Goal: Complete application form: Complete application form

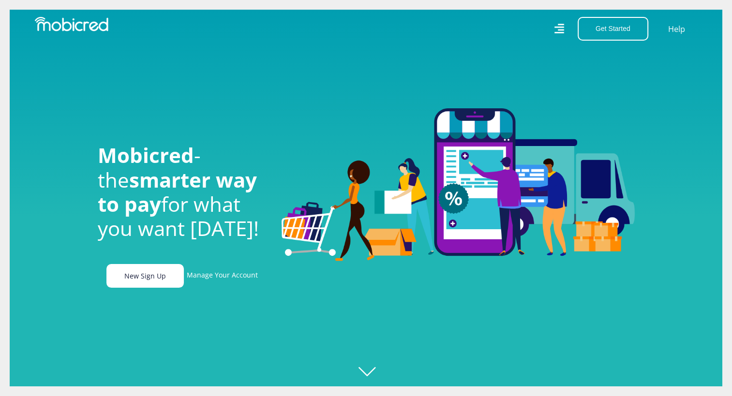
click at [161, 272] on link "New Sign Up" at bounding box center [144, 276] width 77 height 24
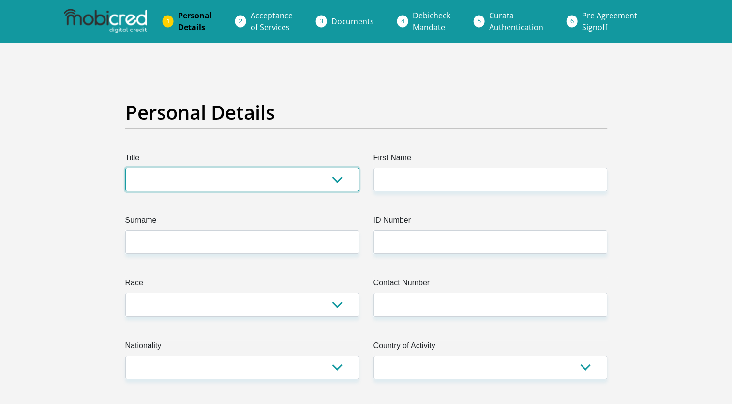
click at [283, 171] on select "Mr Ms Mrs Dr [PERSON_NAME]" at bounding box center [242, 179] width 234 height 24
select select "Ms"
click at [125, 167] on select "Mr Ms Mrs Dr [PERSON_NAME]" at bounding box center [242, 179] width 234 height 24
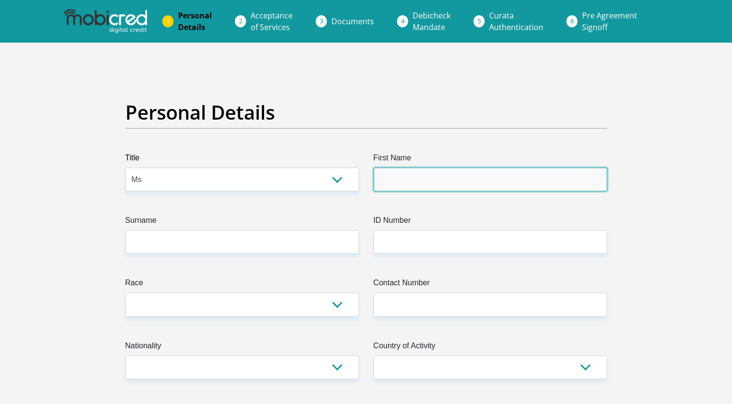
click at [393, 181] on input "First Name" at bounding box center [491, 179] width 234 height 24
type input "Shanlynn"
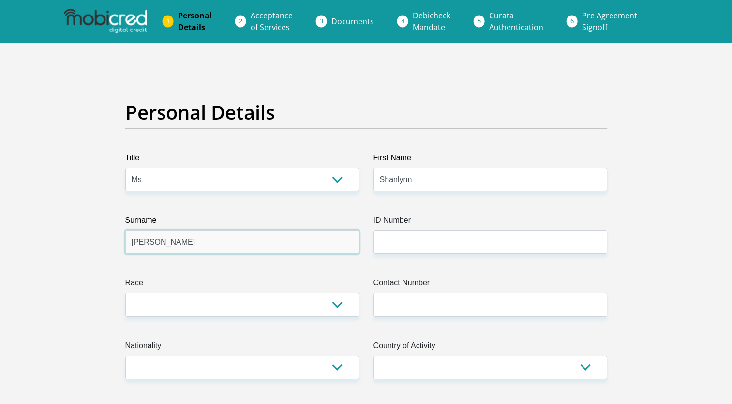
type input "[PERSON_NAME]"
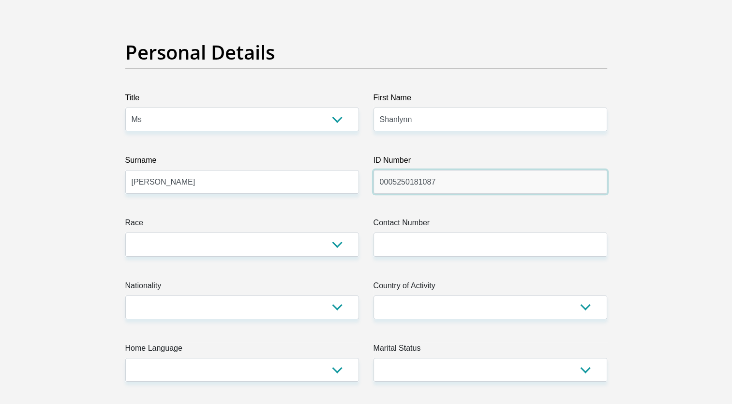
scroll to position [64, 0]
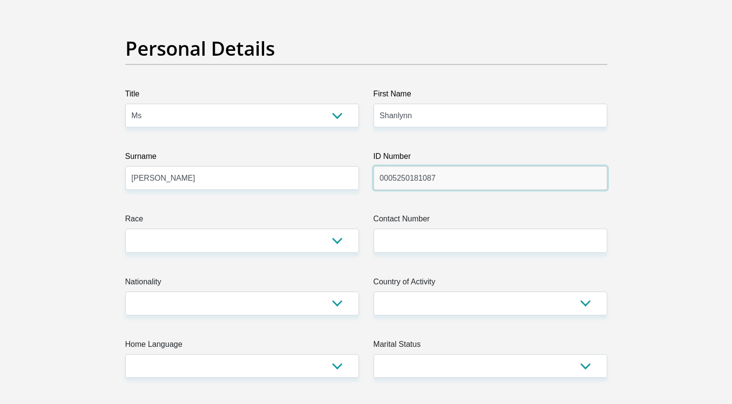
type input "0005250181087"
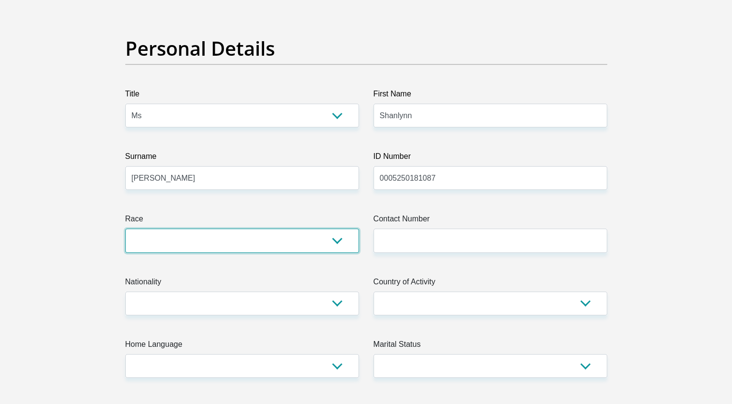
click at [321, 234] on select "Black Coloured Indian White Other" at bounding box center [242, 240] width 234 height 24
select select "2"
click at [125, 228] on select "Black Coloured Indian White Other" at bounding box center [242, 240] width 234 height 24
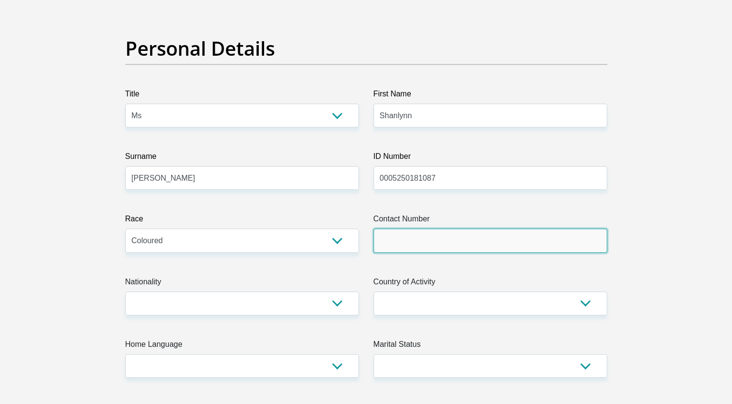
click at [461, 248] on input "Contact Number" at bounding box center [491, 240] width 234 height 24
type input "0817944494"
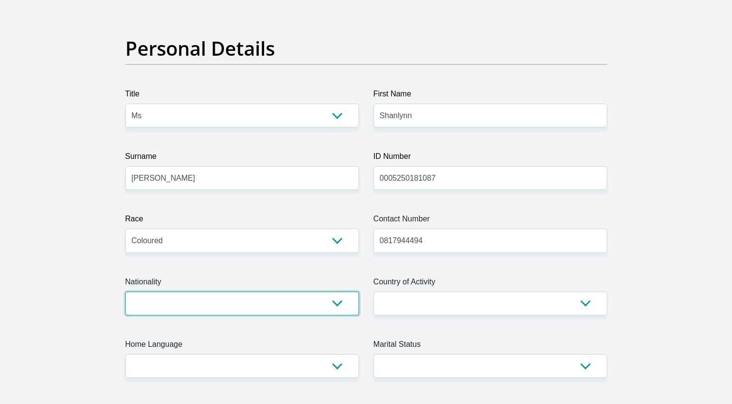
select select "ZAF"
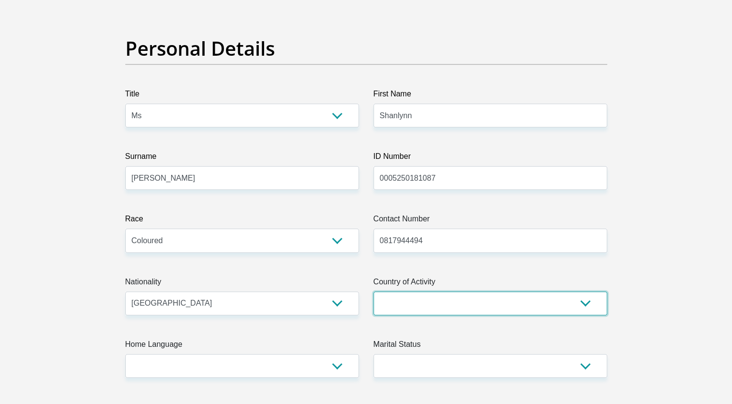
select select "ZAF"
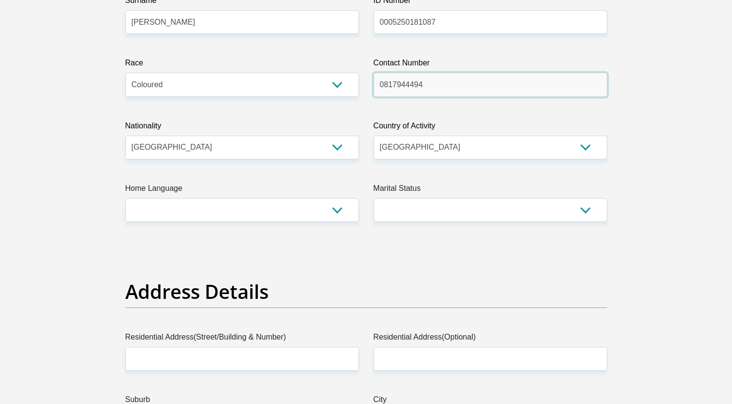
scroll to position [220, 0]
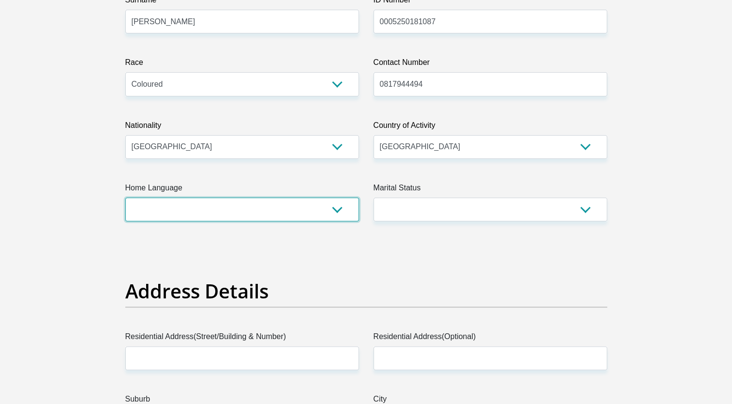
click at [293, 203] on select "Afrikaans English Sepedi South Ndebele Southern Sotho Swati Tsonga Tswana Venda…" at bounding box center [242, 209] width 234 height 24
select select "eng"
click at [125, 197] on select "Afrikaans English Sepedi South Ndebele Southern Sotho Swati Tsonga Tswana Venda…" at bounding box center [242, 209] width 234 height 24
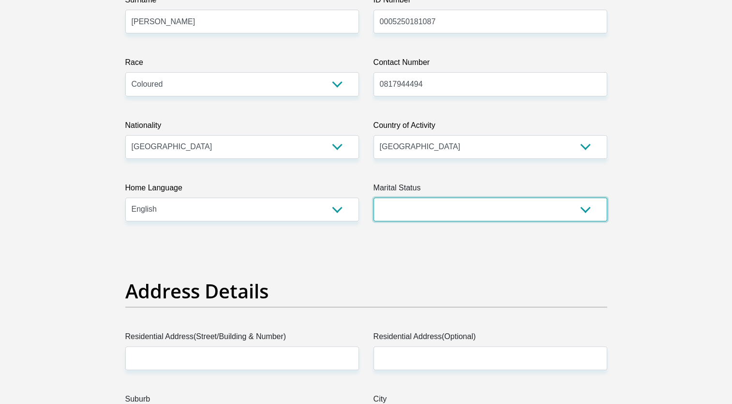
click at [435, 215] on select "Married ANC Single Divorced Widowed Married COP or Customary Law" at bounding box center [491, 209] width 234 height 24
select select "2"
click at [374, 197] on select "Married ANC Single Divorced Widowed Married COP or Customary Law" at bounding box center [491, 209] width 234 height 24
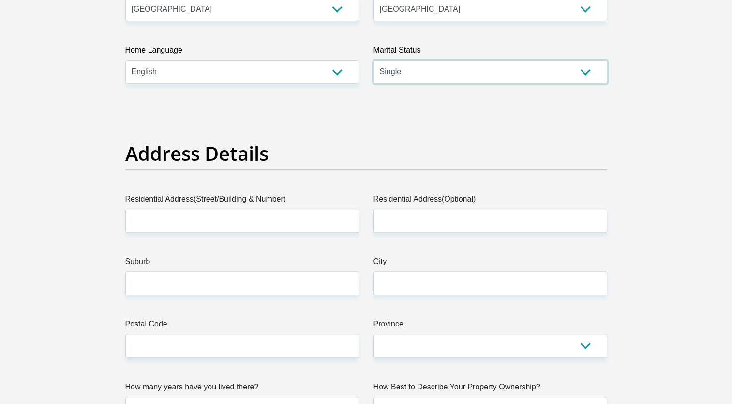
scroll to position [358, 0]
click at [439, 66] on select "Married ANC Single Divorced Widowed Married COP or Customary Law" at bounding box center [491, 72] width 234 height 24
click at [225, 156] on h2 "Address Details" at bounding box center [366, 152] width 482 height 23
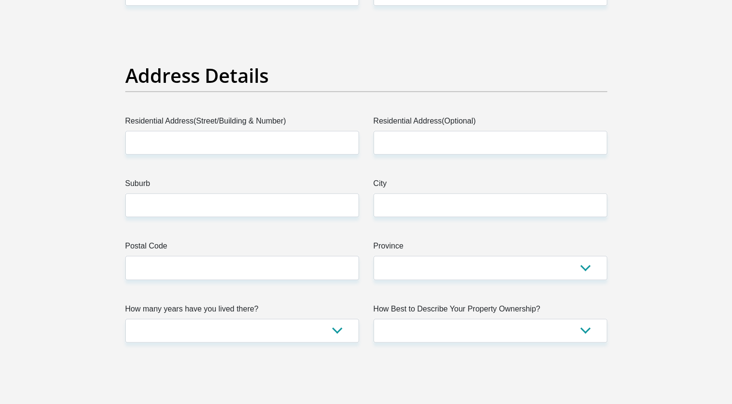
scroll to position [437, 0]
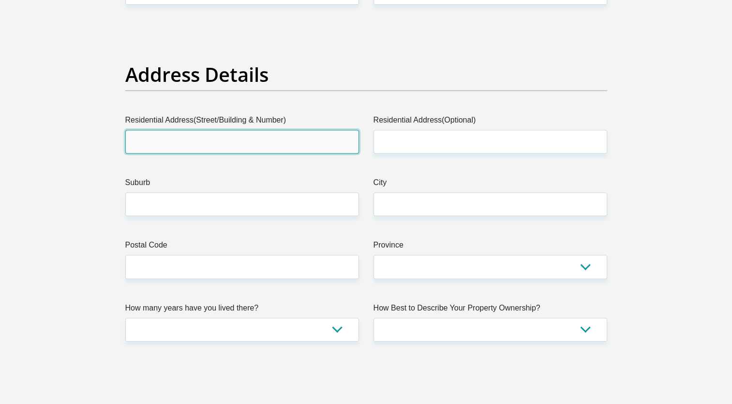
click at [209, 133] on input "Residential Address(Street/Building & Number)" at bounding box center [242, 142] width 234 height 24
type input "[STREET_ADDRESS]"
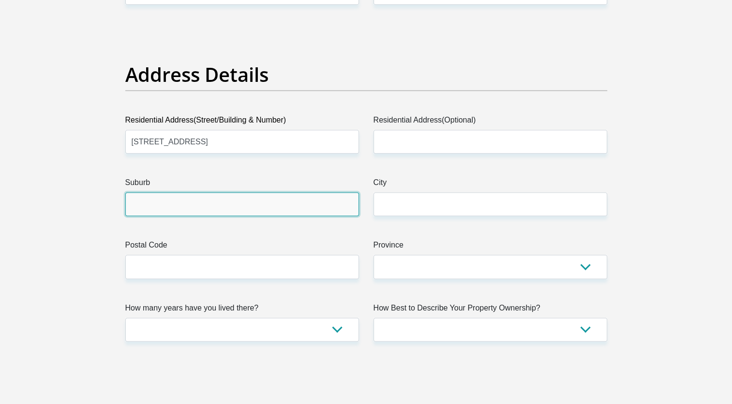
click at [167, 212] on input "Suburb" at bounding box center [242, 204] width 234 height 24
type input "M"
type input "Mitchells Plain"
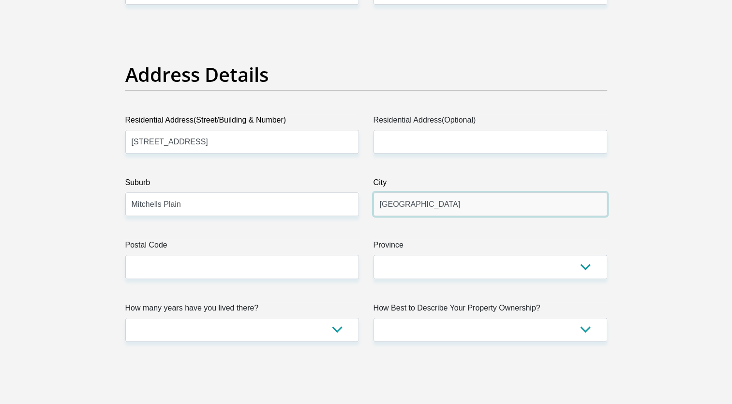
type input "[GEOGRAPHIC_DATA]"
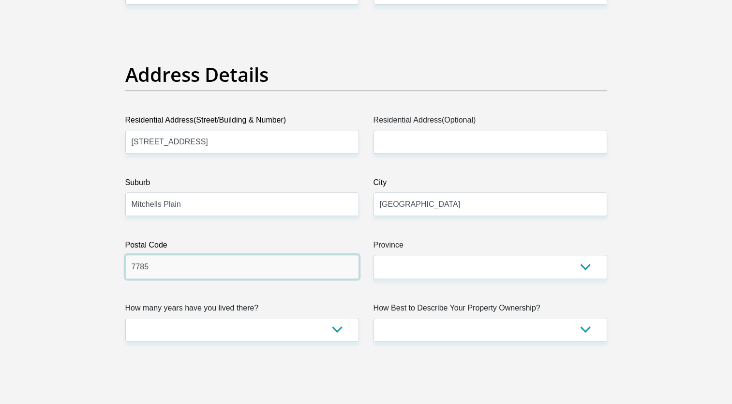
type input "7785"
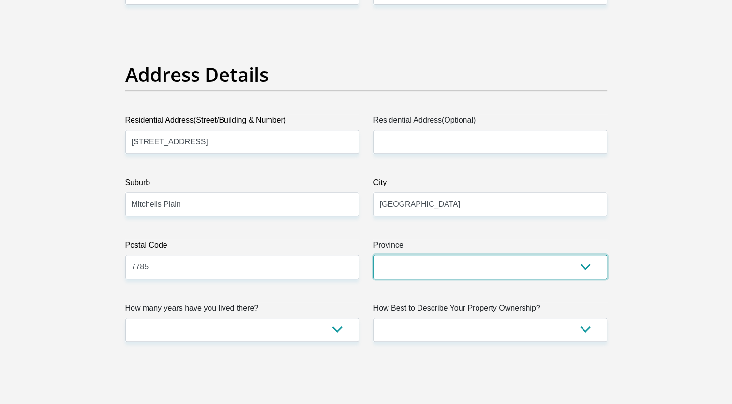
click at [421, 258] on select "Eastern Cape Free State [GEOGRAPHIC_DATA] [GEOGRAPHIC_DATA][DATE] [GEOGRAPHIC_D…" at bounding box center [491, 267] width 234 height 24
select select "Western Cape"
click at [374, 255] on select "Eastern Cape Free State [GEOGRAPHIC_DATA] [GEOGRAPHIC_DATA][DATE] [GEOGRAPHIC_D…" at bounding box center [491, 267] width 234 height 24
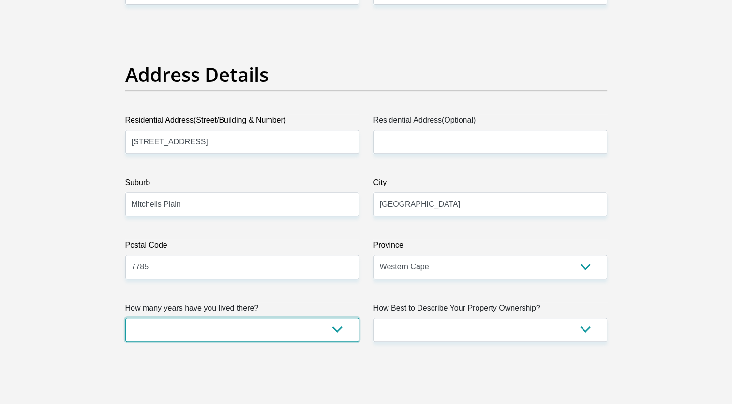
click at [166, 328] on select "less than 1 year 1-3 years 3-5 years 5+ years" at bounding box center [242, 329] width 234 height 24
select select "5"
click at [125, 317] on select "less than 1 year 1-3 years 3-5 years 5+ years" at bounding box center [242, 329] width 234 height 24
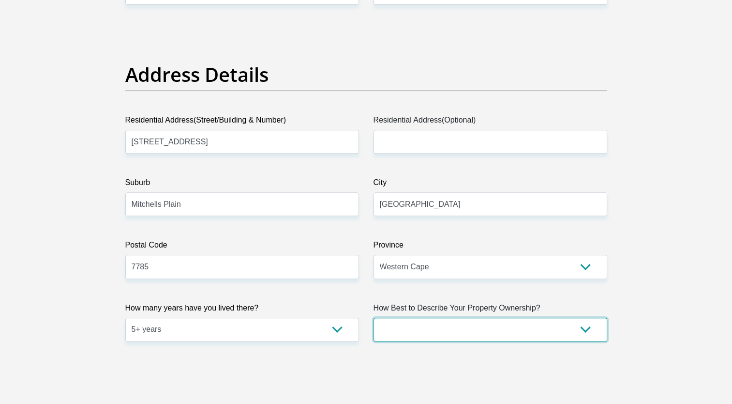
click at [435, 333] on select "Owned Rented Family Owned Company Dwelling" at bounding box center [491, 329] width 234 height 24
select select "parents"
click at [374, 317] on select "Owned Rented Family Owned Company Dwelling" at bounding box center [491, 329] width 234 height 24
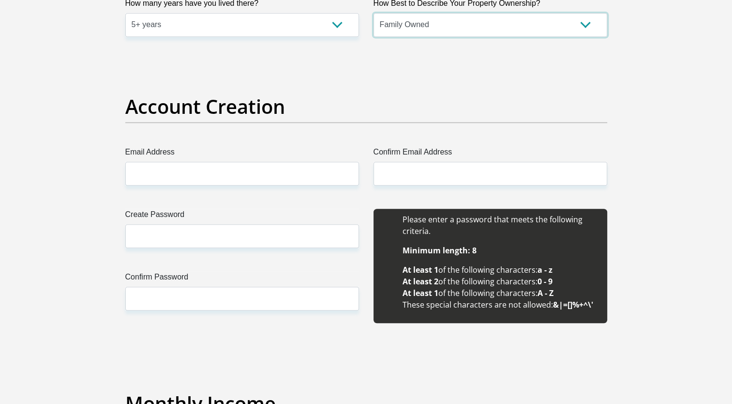
scroll to position [743, 0]
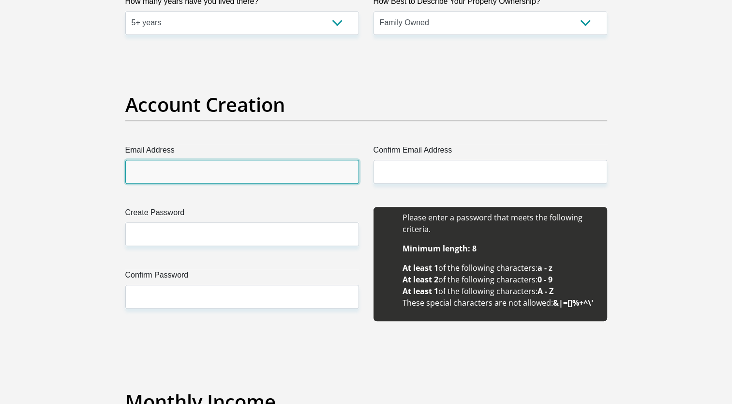
click at [271, 172] on input "Email Address" at bounding box center [242, 172] width 234 height 24
type input "[EMAIL_ADDRESS][DOMAIN_NAME]"
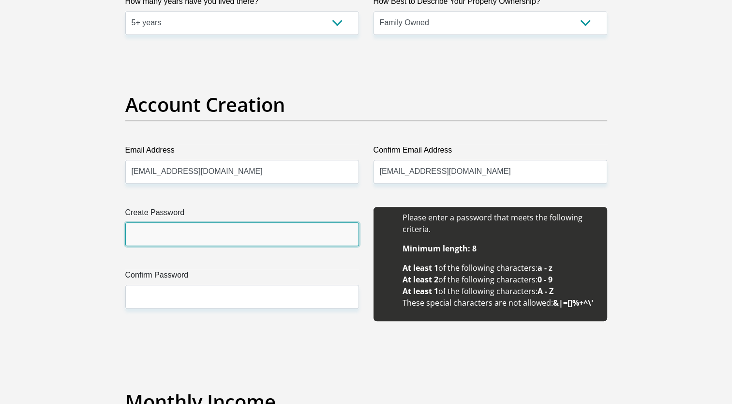
click at [197, 236] on input "Create Password" at bounding box center [242, 234] width 234 height 24
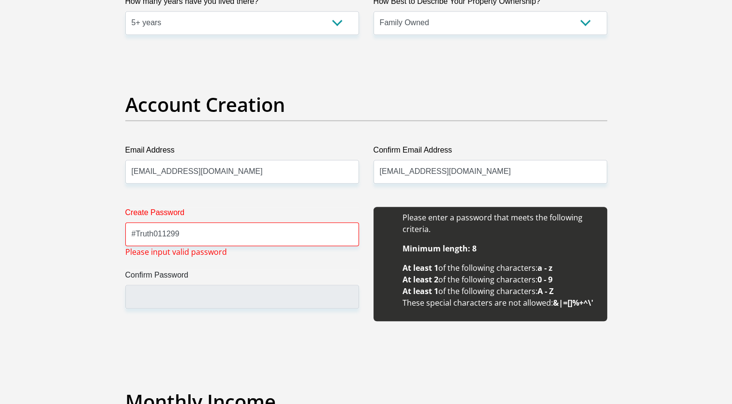
click at [159, 320] on div "Create Password #Truth011299 Please input valid password Confirm Password" at bounding box center [242, 269] width 248 height 125
click at [138, 230] on input "#Truth011299" at bounding box center [242, 234] width 234 height 24
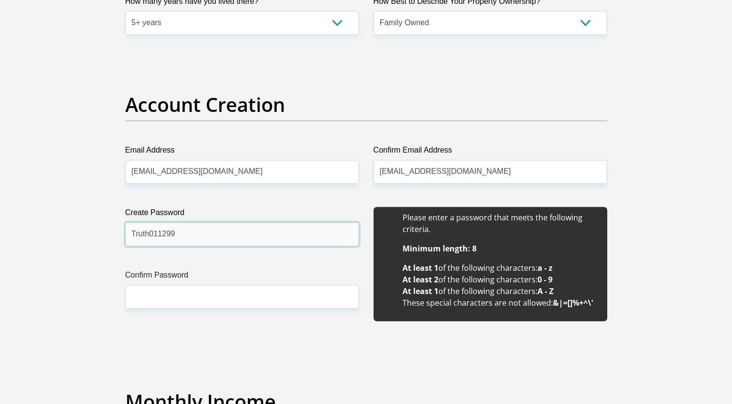
type input "Truth011299"
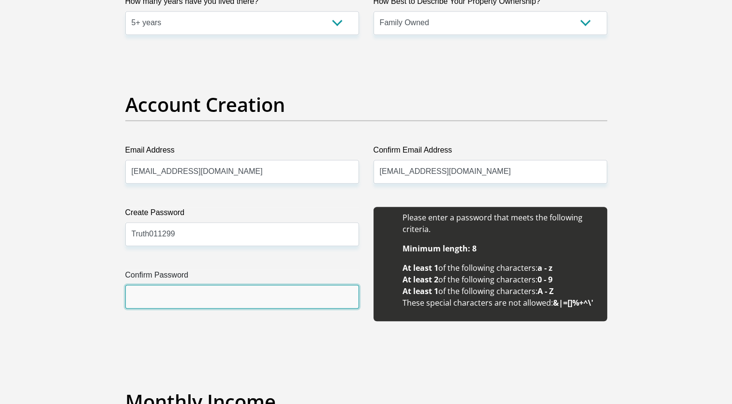
click at [181, 298] on input "Confirm Password" at bounding box center [242, 297] width 234 height 24
click at [131, 302] on input "Truth011299" at bounding box center [242, 297] width 234 height 24
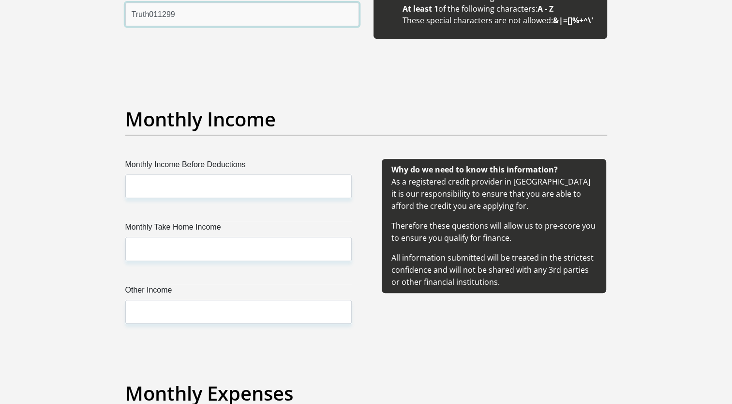
scroll to position [1028, 0]
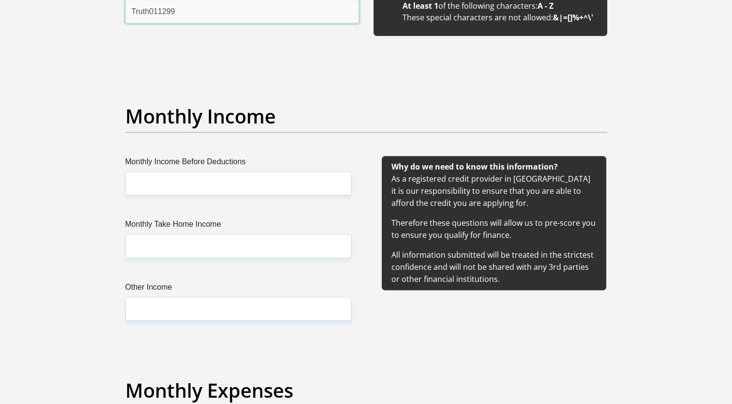
type input "Truth011299"
click at [205, 188] on input "Monthly Income Before Deductions" at bounding box center [238, 183] width 226 height 24
type input "20000"
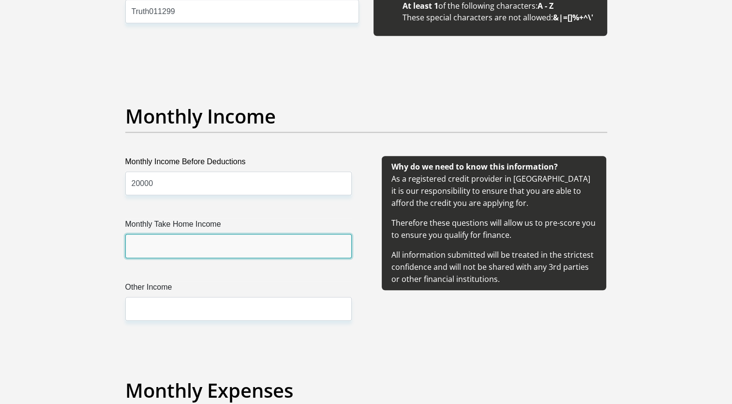
click at [167, 256] on input "Monthly Take Home Income" at bounding box center [238, 246] width 226 height 24
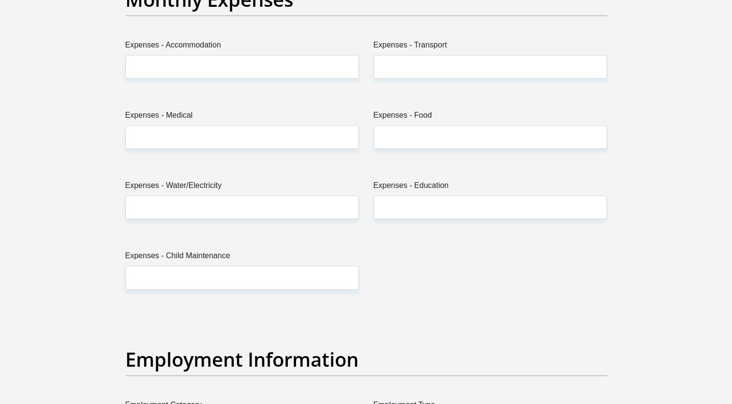
scroll to position [1417, 0]
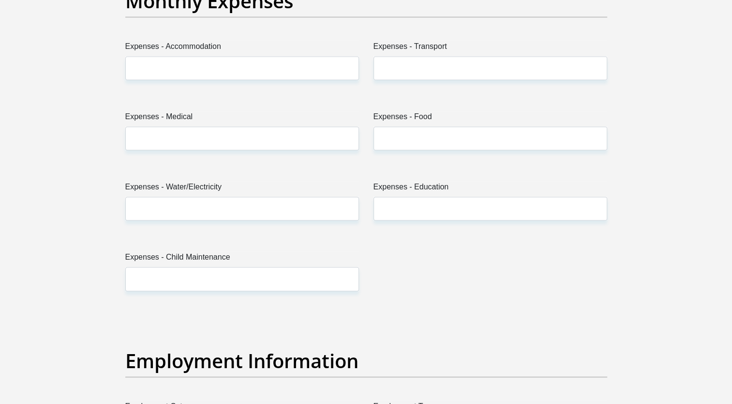
type input "17700"
click at [192, 62] on input "Expenses - Accommodation" at bounding box center [242, 68] width 234 height 24
click at [462, 69] on input "Expenses - Transport" at bounding box center [491, 68] width 234 height 24
type input "2500"
click at [302, 76] on input "Expenses - Accommodation" at bounding box center [242, 68] width 234 height 24
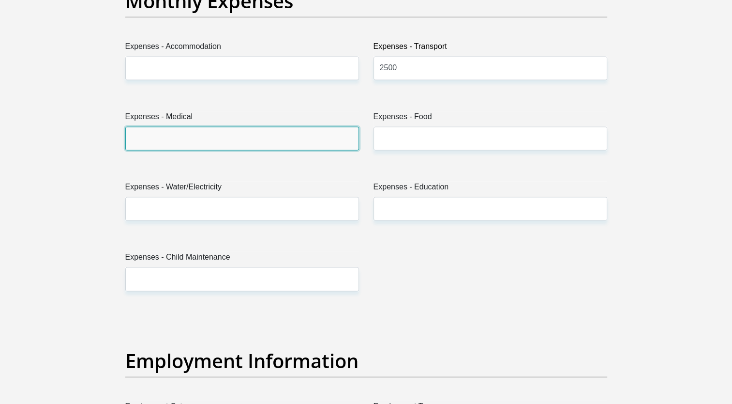
click at [196, 131] on input "Expenses - Medical" at bounding box center [242, 138] width 234 height 24
type input "1000"
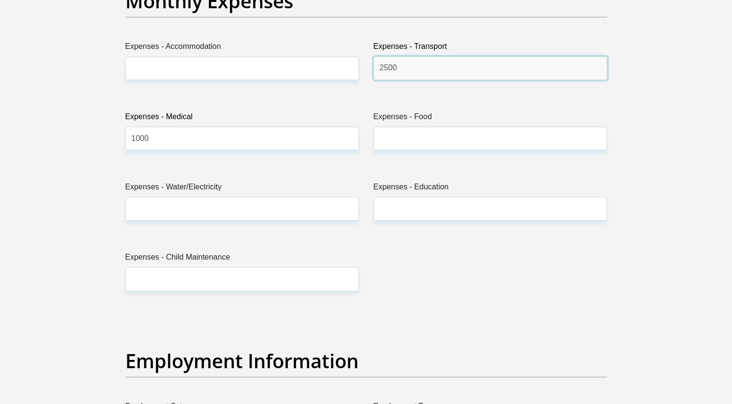
click at [390, 67] on input "2500" at bounding box center [491, 68] width 234 height 24
type input "7000"
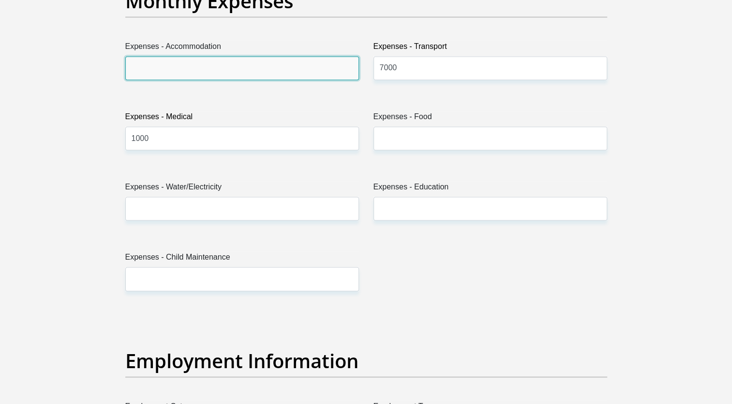
click at [308, 67] on input "Expenses - Accommodation" at bounding box center [242, 68] width 234 height 24
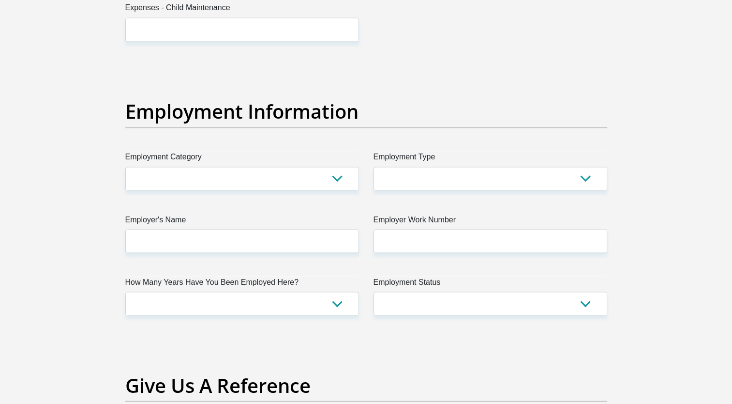
scroll to position [1670, 0]
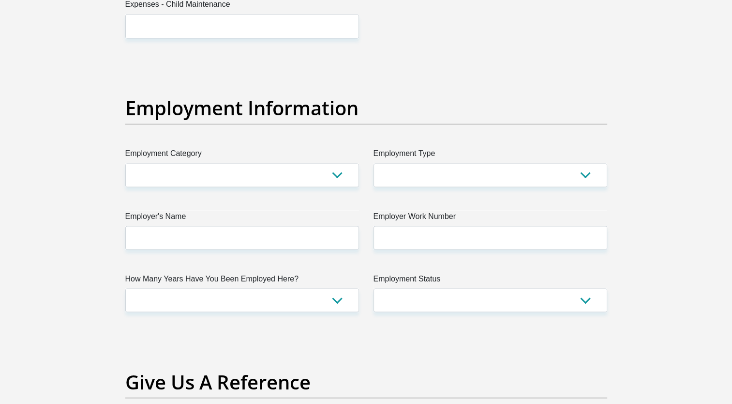
type input "1000"
click at [173, 183] on select "AGRICULTURE ALCOHOL & TOBACCO CONSTRUCTION MATERIALS METALLURGY EQUIPMENT FOR R…" at bounding box center [242, 175] width 234 height 24
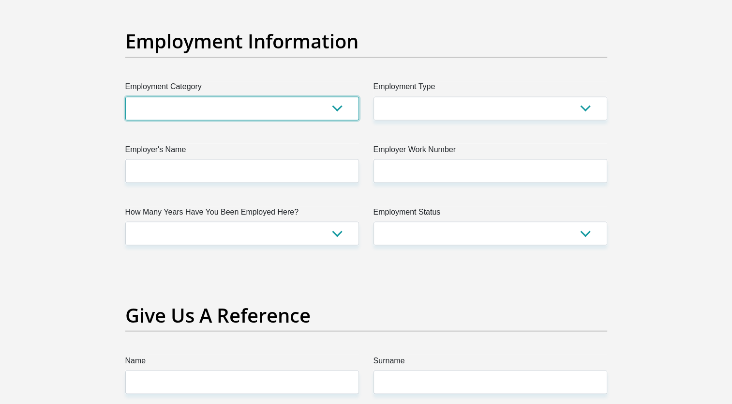
scroll to position [1736, 0]
click at [238, 107] on select "AGRICULTURE ALCOHOL & TOBACCO CONSTRUCTION MATERIALS METALLURGY EQUIPMENT FOR R…" at bounding box center [242, 109] width 234 height 24
select select "26"
click at [125, 97] on select "AGRICULTURE ALCOHOL & TOBACCO CONSTRUCTION MATERIALS METALLURGY EQUIPMENT FOR R…" at bounding box center [242, 109] width 234 height 24
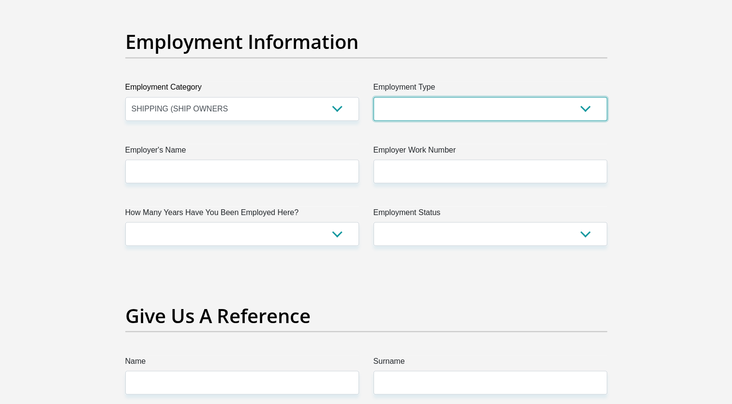
click at [412, 114] on select "College/Lecturer Craft Seller Creative Driver Executive Farmer Forces - Non Com…" at bounding box center [491, 109] width 234 height 24
select select "Office Staff/Clerk"
click at [374, 97] on select "College/Lecturer Craft Seller Creative Driver Executive Farmer Forces - Non Com…" at bounding box center [491, 109] width 234 height 24
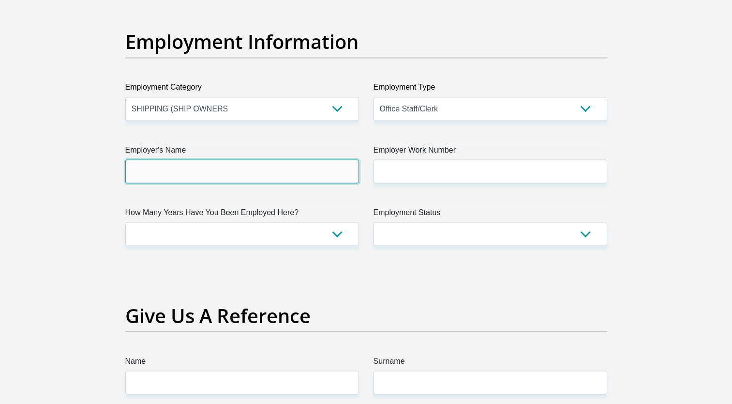
click at [334, 175] on input "Employer's Name" at bounding box center [242, 171] width 234 height 24
type input "Clarksons"
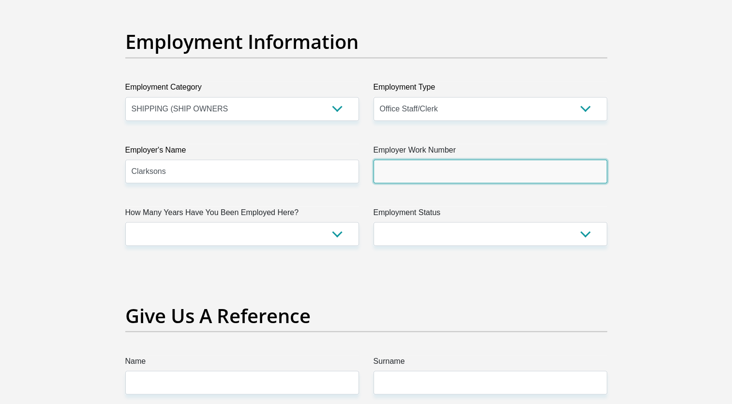
click at [442, 177] on input "Employer Work Number" at bounding box center [491, 171] width 234 height 24
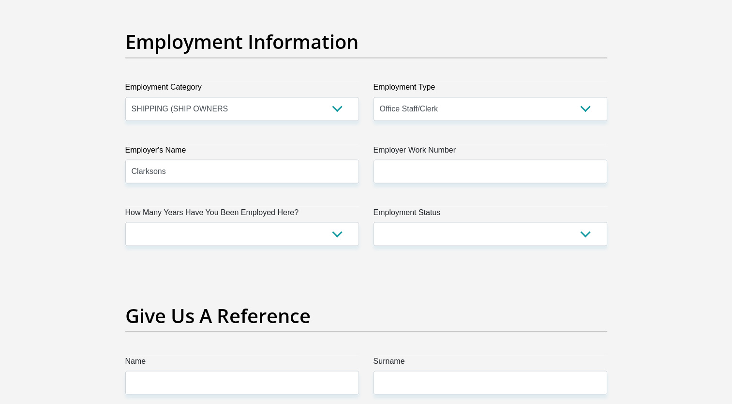
click at [250, 215] on label "How Many Years Have You Been Employed Here?" at bounding box center [242, 213] width 234 height 15
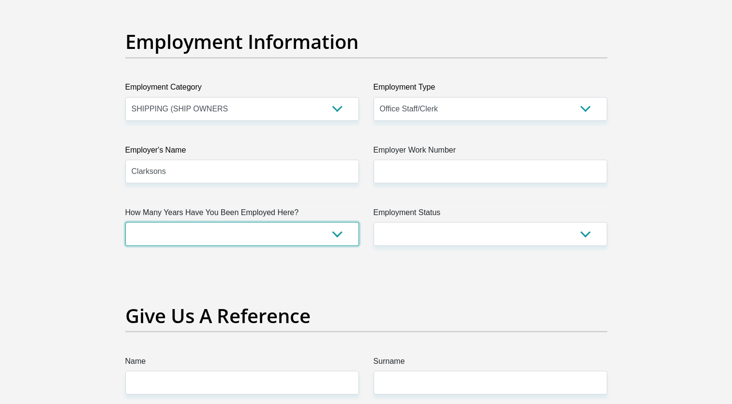
click at [250, 222] on select "less than 1 year 1-3 years 3-5 years 5+ years" at bounding box center [242, 234] width 234 height 24
click at [250, 232] on select "less than 1 year 1-3 years 3-5 years 5+ years" at bounding box center [242, 234] width 234 height 24
select select "6"
click at [125, 222] on select "less than 1 year 1-3 years 3-5 years 5+ years" at bounding box center [242, 234] width 234 height 24
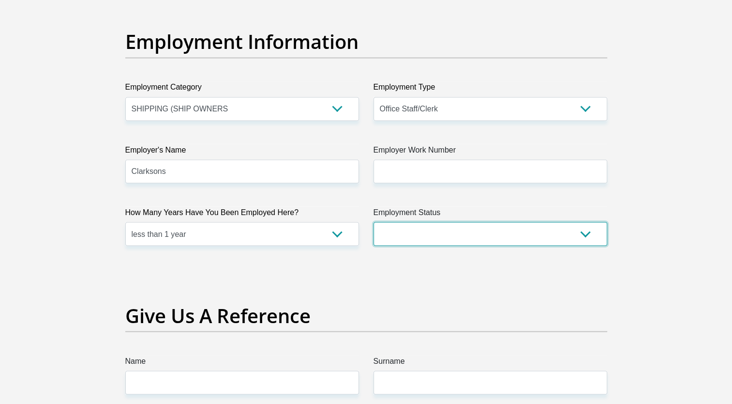
click at [393, 234] on select "Permanent/Full-time Part-time/Casual [DEMOGRAPHIC_DATA] Worker Self-Employed Ho…" at bounding box center [491, 234] width 234 height 24
select select "1"
click at [374, 222] on select "Permanent/Full-time Part-time/Casual [DEMOGRAPHIC_DATA] Worker Self-Employed Ho…" at bounding box center [491, 234] width 234 height 24
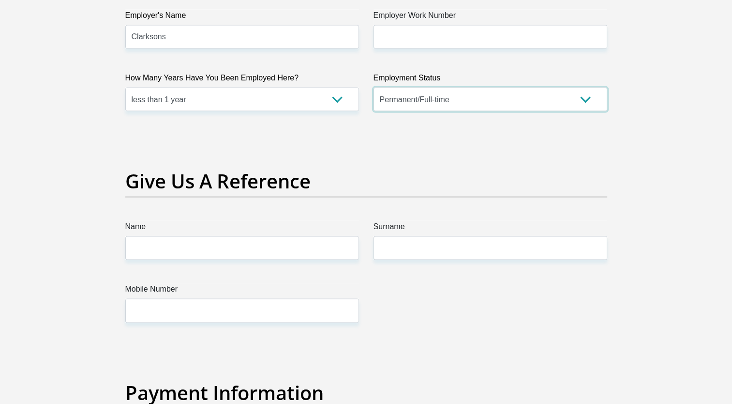
scroll to position [1870, 0]
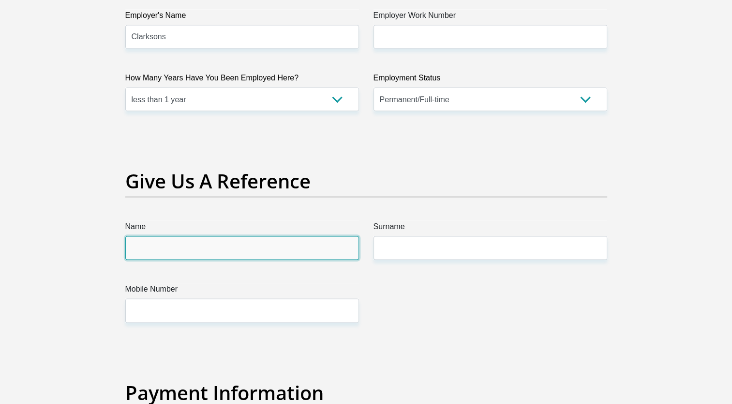
click at [274, 251] on input "Name" at bounding box center [242, 248] width 234 height 24
type input "[PERSON_NAME]"
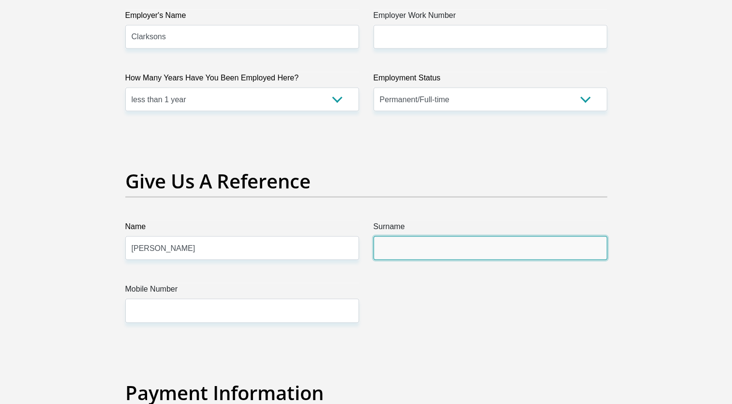
click at [420, 252] on input "Surname" at bounding box center [491, 248] width 234 height 24
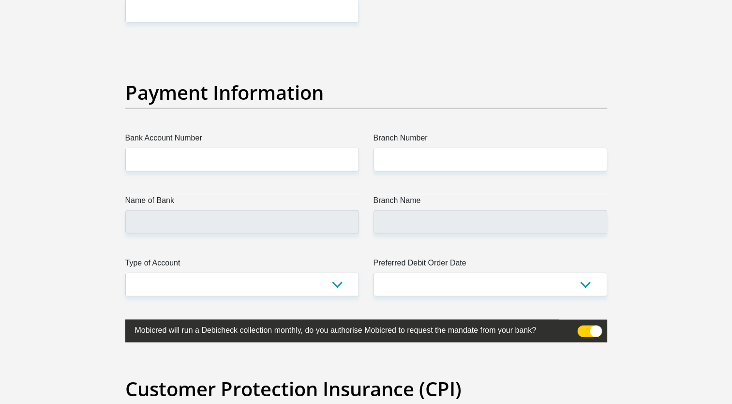
scroll to position [2171, 0]
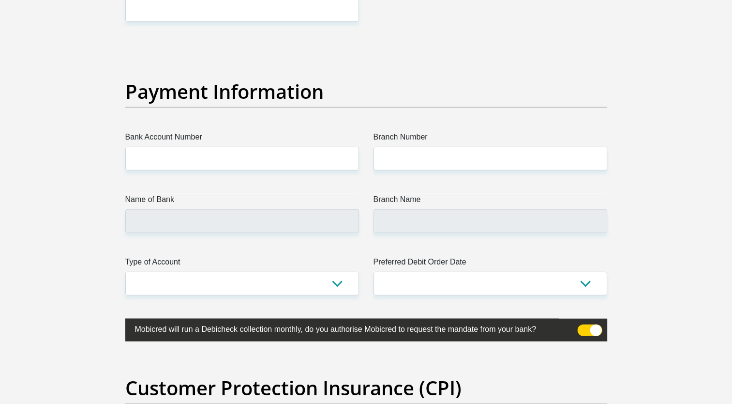
type input "Oosthuizen"
click at [237, 152] on input "Bank Account Number" at bounding box center [242, 159] width 234 height 24
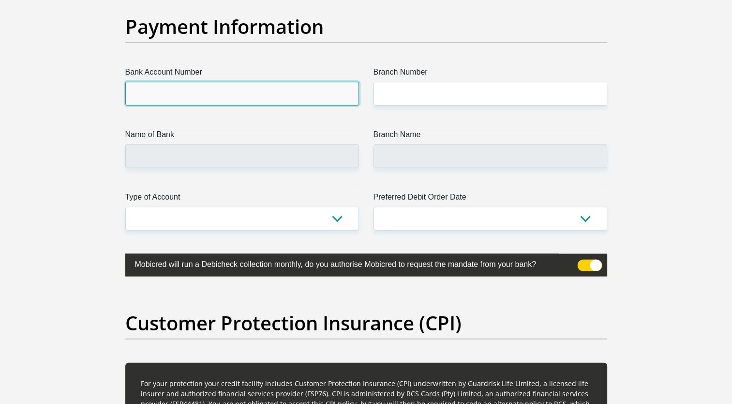
scroll to position [2228, 0]
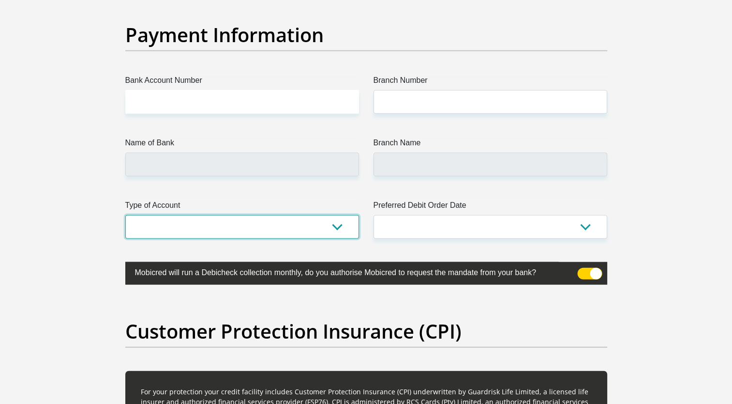
click at [226, 224] on select "Cheque Savings" at bounding box center [242, 227] width 234 height 24
select select "CUR"
click at [125, 215] on select "Cheque Savings" at bounding box center [242, 227] width 234 height 24
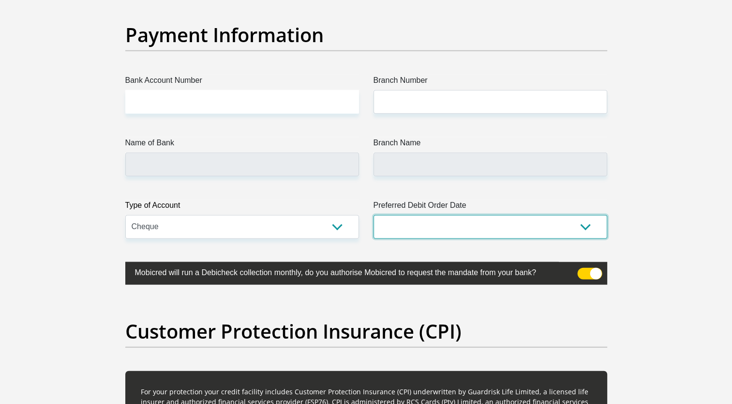
click at [405, 235] on select "1st 2nd 3rd 4th 5th 7th 18th 19th 20th 21st 22nd 23rd 24th 25th 26th 27th 28th …" at bounding box center [491, 227] width 234 height 24
select select "25"
click at [374, 215] on select "1st 2nd 3rd 4th 5th 7th 18th 19th 20th 21st 22nd 23rd 24th 25th 26th 27th 28th …" at bounding box center [491, 227] width 234 height 24
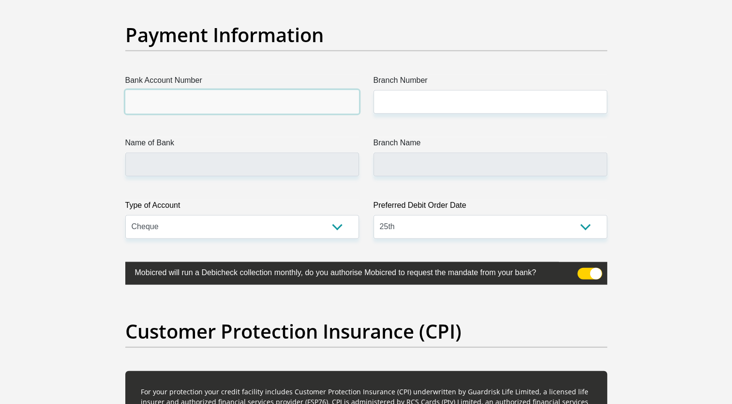
click at [267, 104] on input "Bank Account Number" at bounding box center [242, 102] width 234 height 24
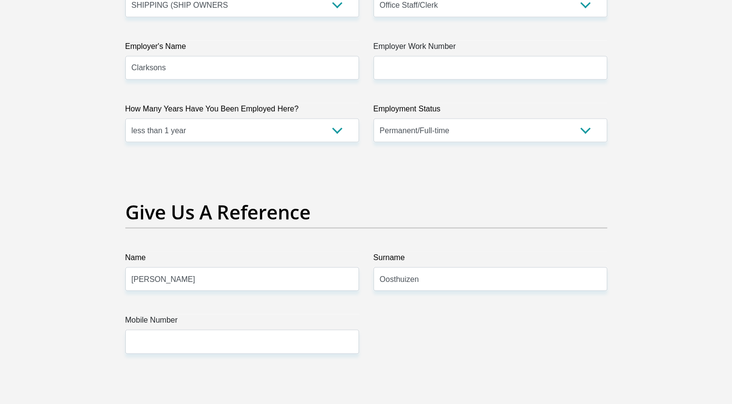
scroll to position [1838, 0]
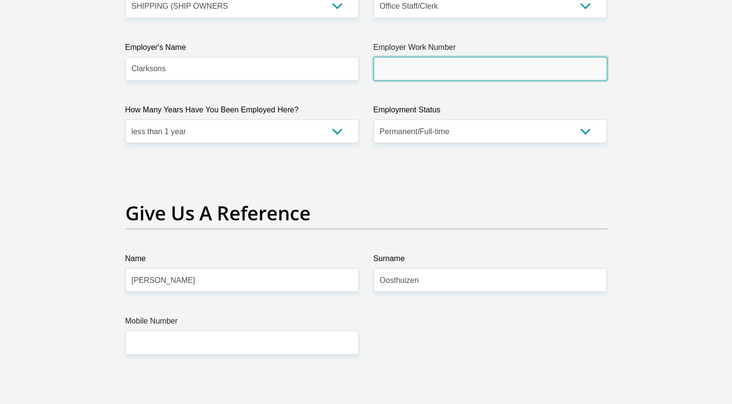
click at [462, 63] on input "Employer Work Number" at bounding box center [491, 69] width 234 height 24
type input "0839982809"
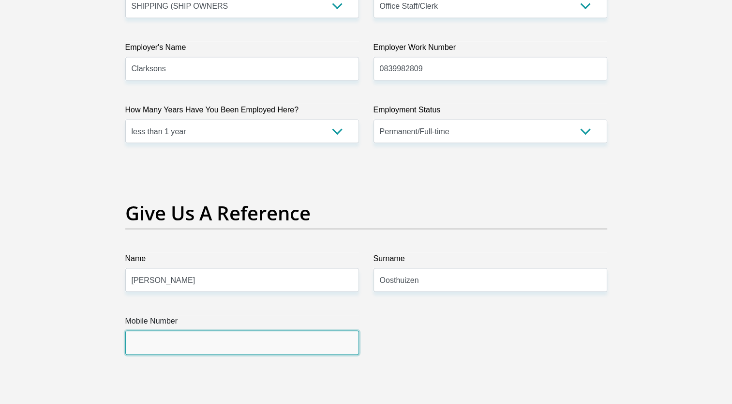
click at [145, 340] on input "Mobile Number" at bounding box center [242, 343] width 234 height 24
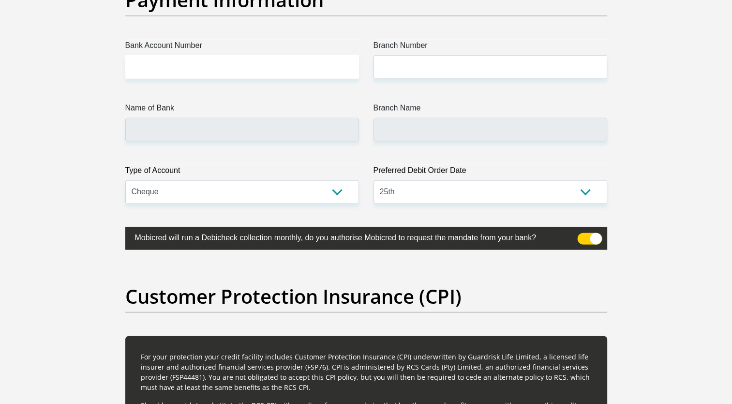
scroll to position [2262, 0]
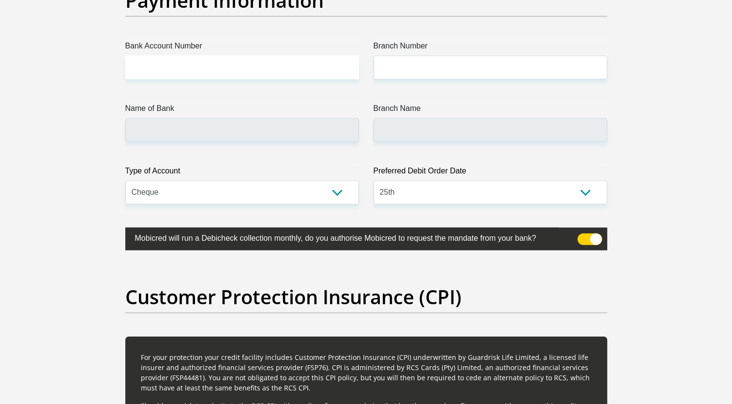
type input "0663401533"
click at [280, 58] on input "Bank Account Number" at bounding box center [242, 68] width 234 height 24
type input "4095512290"
click at [418, 53] on label "Branch Number" at bounding box center [491, 47] width 234 height 15
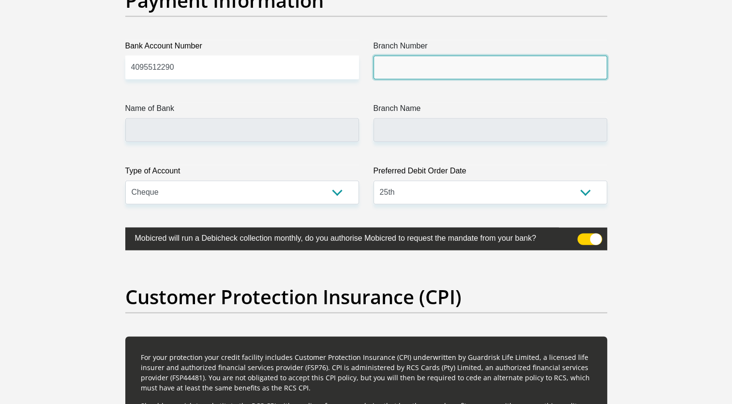
click at [418, 56] on input "Branch Number" at bounding box center [491, 68] width 234 height 24
click at [418, 63] on input "Branch Number" at bounding box center [491, 68] width 234 height 24
type input "632005"
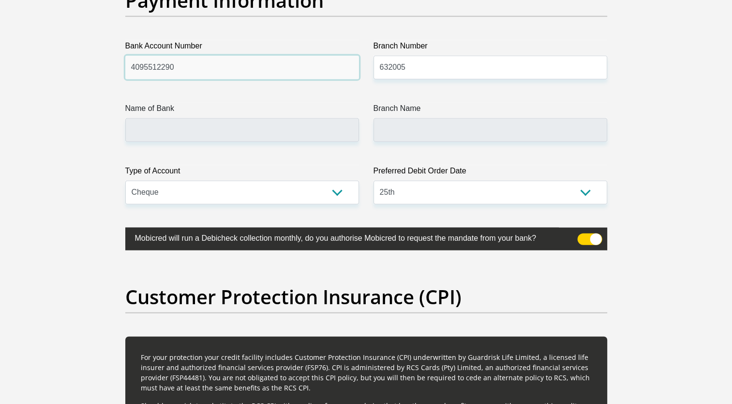
click at [314, 74] on input "4095512290" at bounding box center [242, 68] width 234 height 24
type input "ABSA BANK"
type input "ABSA ELECTRONIC SETTLEMENT CNT"
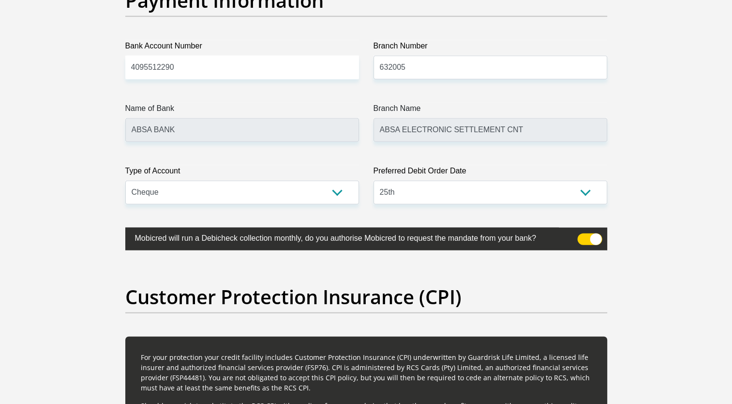
click at [308, 105] on label "Name of Bank" at bounding box center [242, 110] width 234 height 15
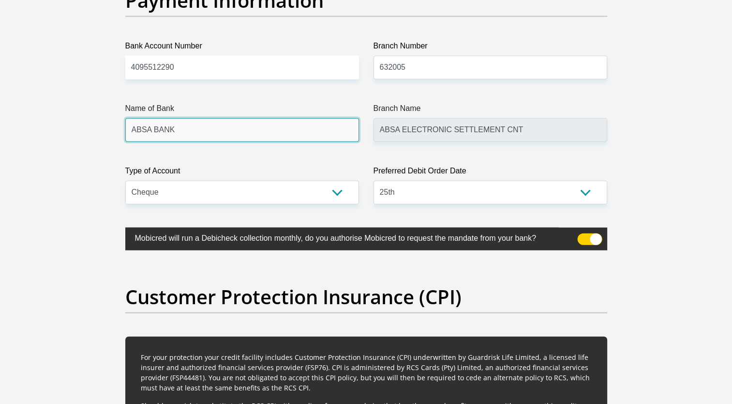
click at [308, 118] on input "ABSA BANK" at bounding box center [242, 130] width 234 height 24
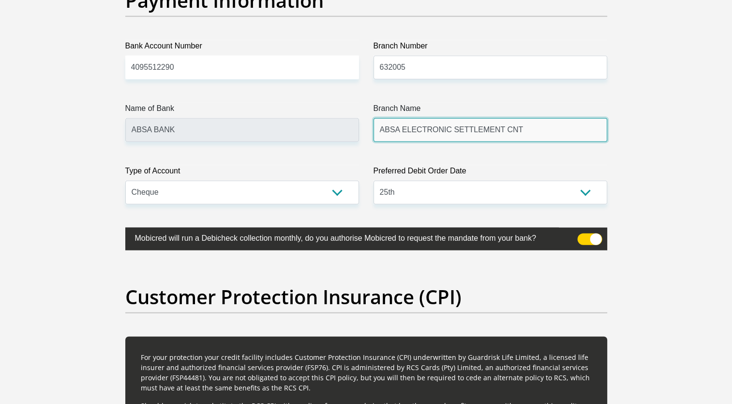
click at [420, 131] on input "ABSA ELECTRONIC SETTLEMENT CNT" at bounding box center [491, 130] width 234 height 24
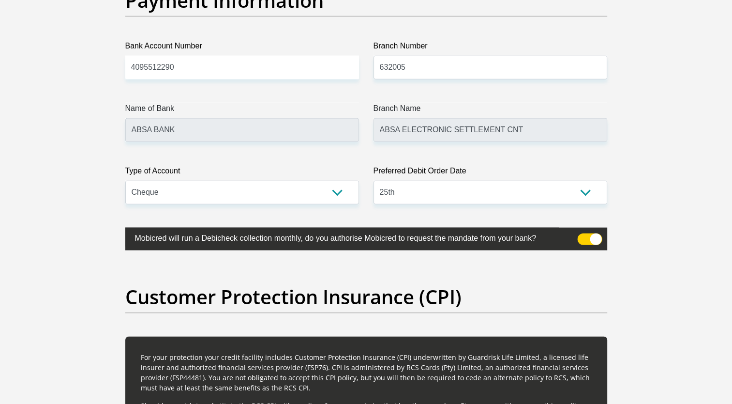
click at [377, 106] on label "Branch Name" at bounding box center [491, 110] width 234 height 15
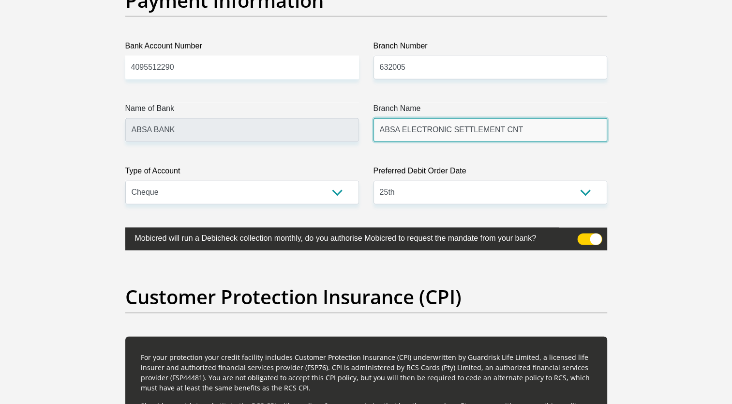
click at [377, 118] on input "ABSA ELECTRONIC SETTLEMENT CNT" at bounding box center [491, 130] width 234 height 24
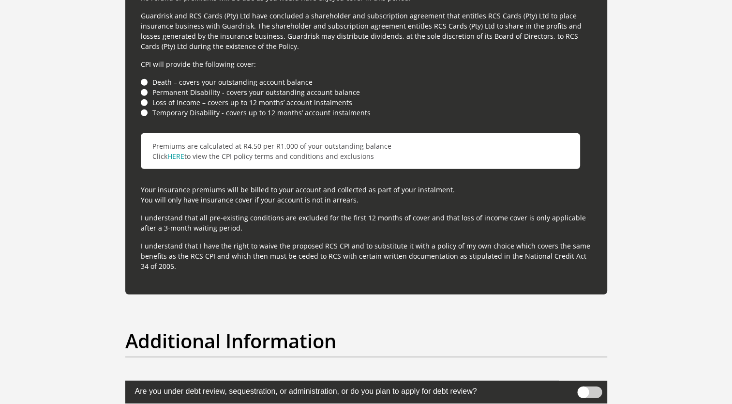
scroll to position [2711, 0]
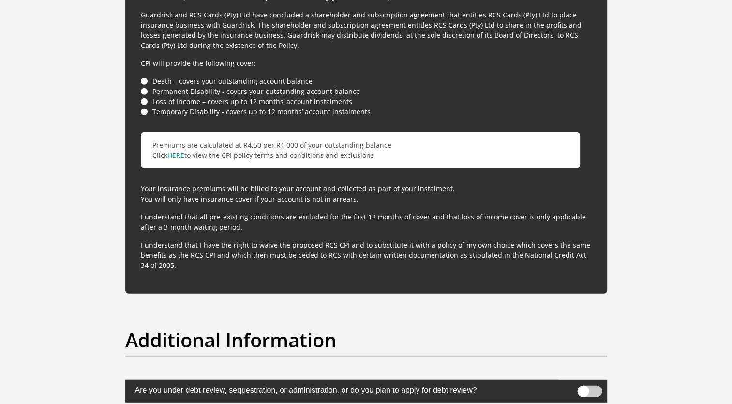
click at [146, 99] on li "Loss of Income – covers up to 12 months’ account instalments" at bounding box center [366, 101] width 451 height 10
click at [144, 101] on li "Loss of Income – covers up to 12 months’ account instalments" at bounding box center [366, 101] width 451 height 10
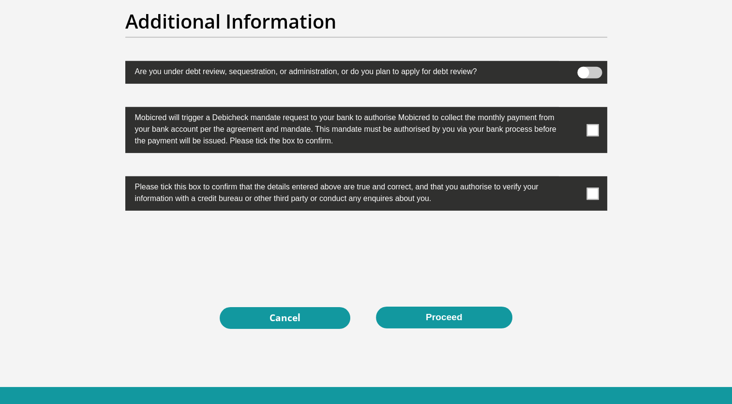
scroll to position [3029, 0]
click at [588, 126] on span at bounding box center [593, 130] width 12 height 12
click at [573, 109] on input "checkbox" at bounding box center [573, 109] width 0 height 0
click at [595, 189] on span at bounding box center [593, 193] width 12 height 12
click at [573, 179] on input "checkbox" at bounding box center [573, 179] width 0 height 0
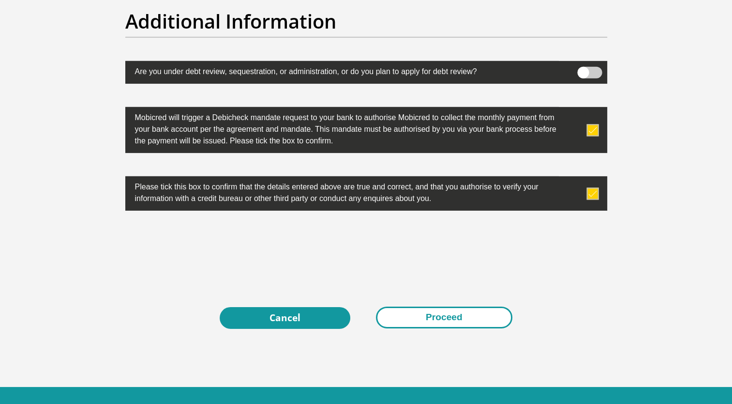
click at [419, 314] on button "Proceed" at bounding box center [444, 317] width 136 height 22
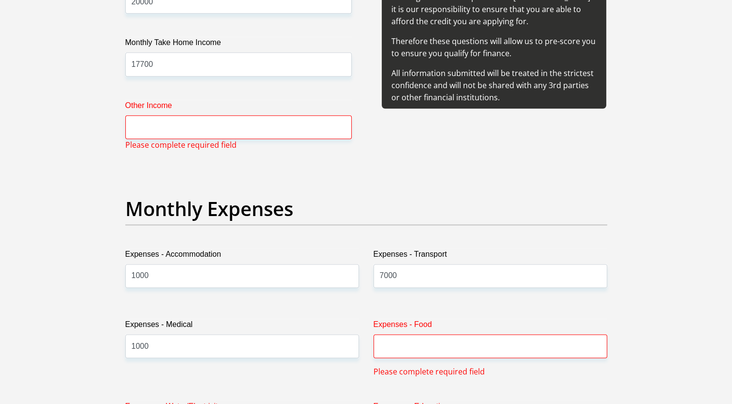
scroll to position [1202, 0]
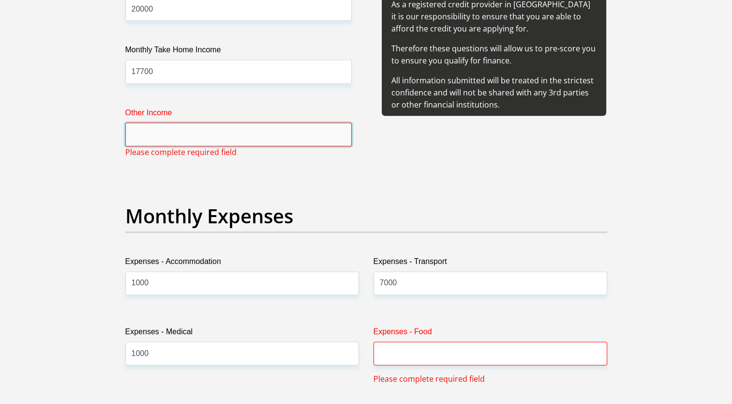
click at [254, 142] on input "Other Income" at bounding box center [238, 134] width 226 height 24
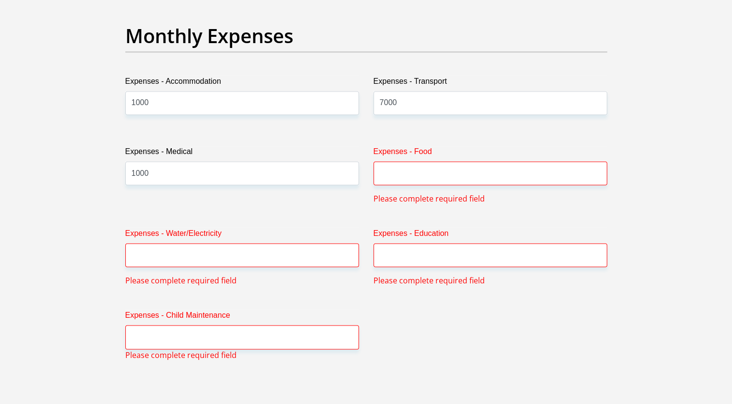
scroll to position [1417, 0]
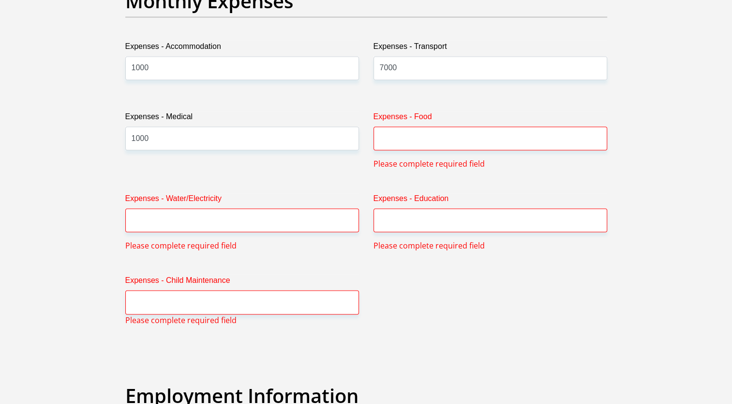
type input "0"
click at [414, 142] on input "Expenses - Food" at bounding box center [491, 138] width 234 height 24
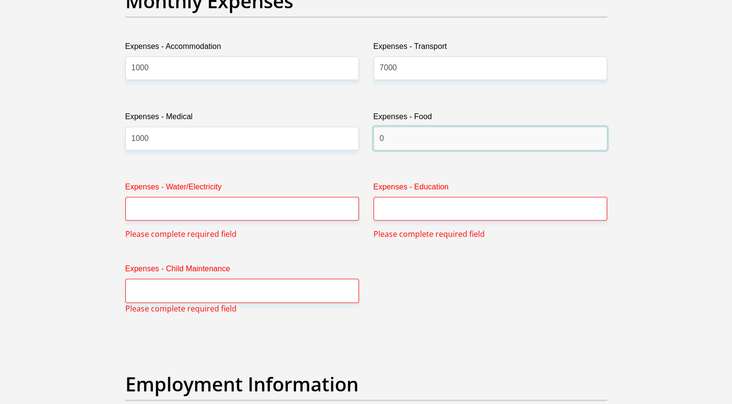
type input "0"
click at [309, 211] on input "Expenses - Water/Electricity" at bounding box center [242, 208] width 234 height 24
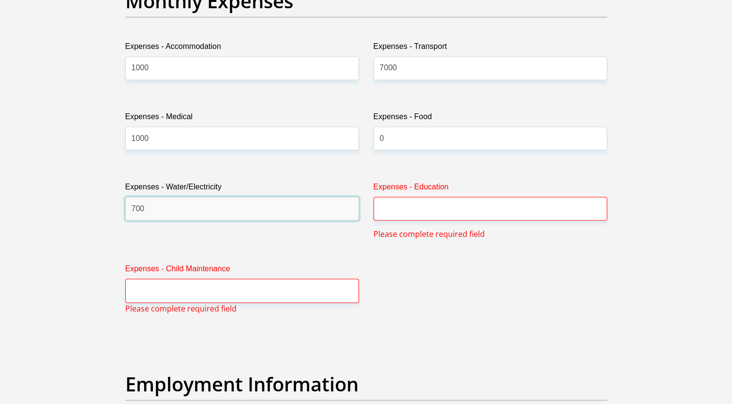
type input "700"
click at [424, 199] on input "Expenses - Education" at bounding box center [491, 208] width 234 height 24
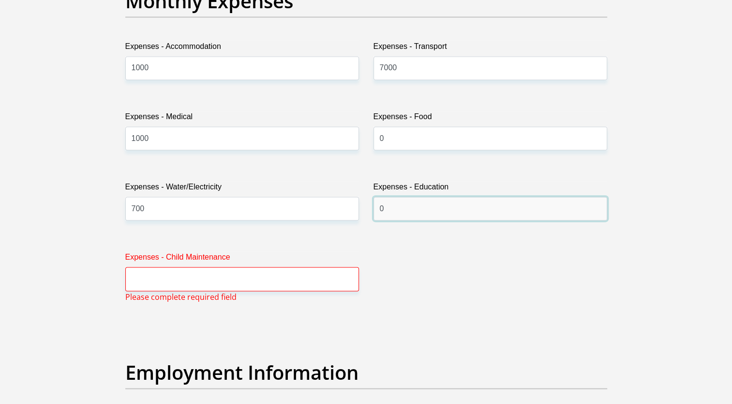
type input "0"
click at [260, 279] on input "0" at bounding box center [242, 279] width 234 height 24
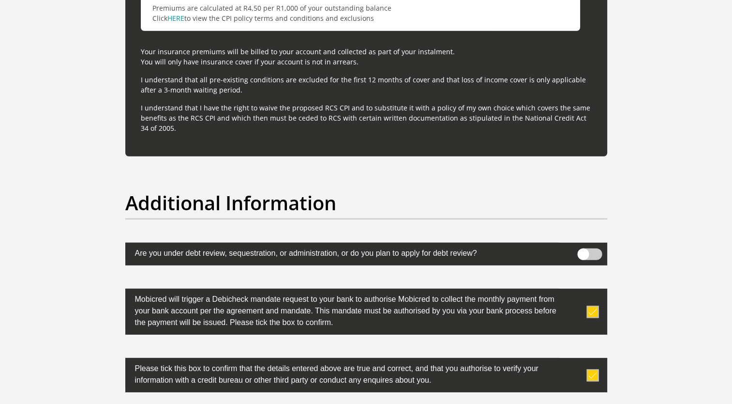
scroll to position [3066, 0]
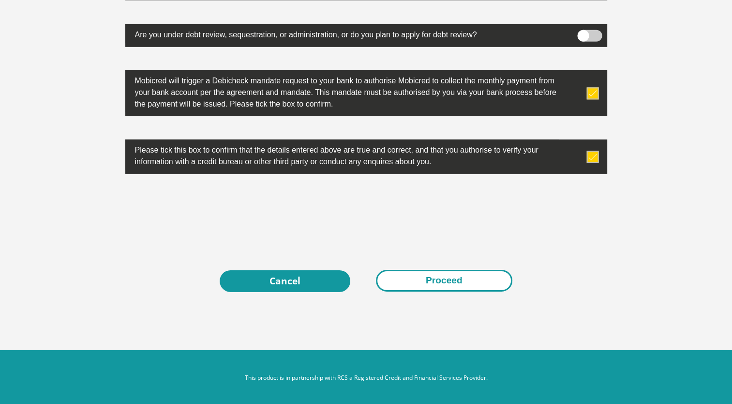
type input "0"
click at [422, 282] on button "Proceed" at bounding box center [444, 281] width 136 height 22
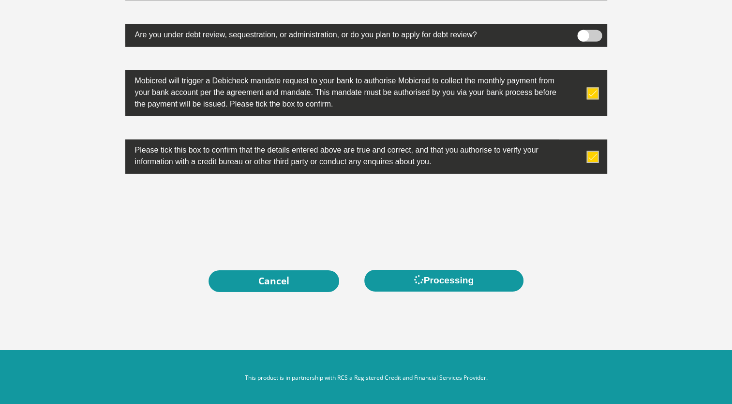
scroll to position [0, 0]
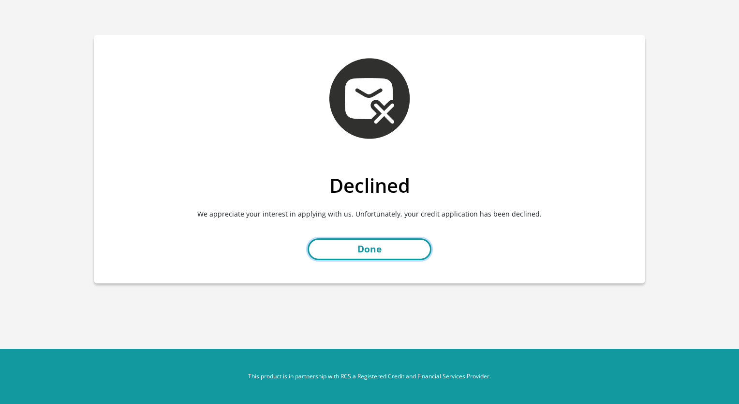
click at [354, 242] on link "Done" at bounding box center [370, 249] width 124 height 22
